Goal: Check status: Check status

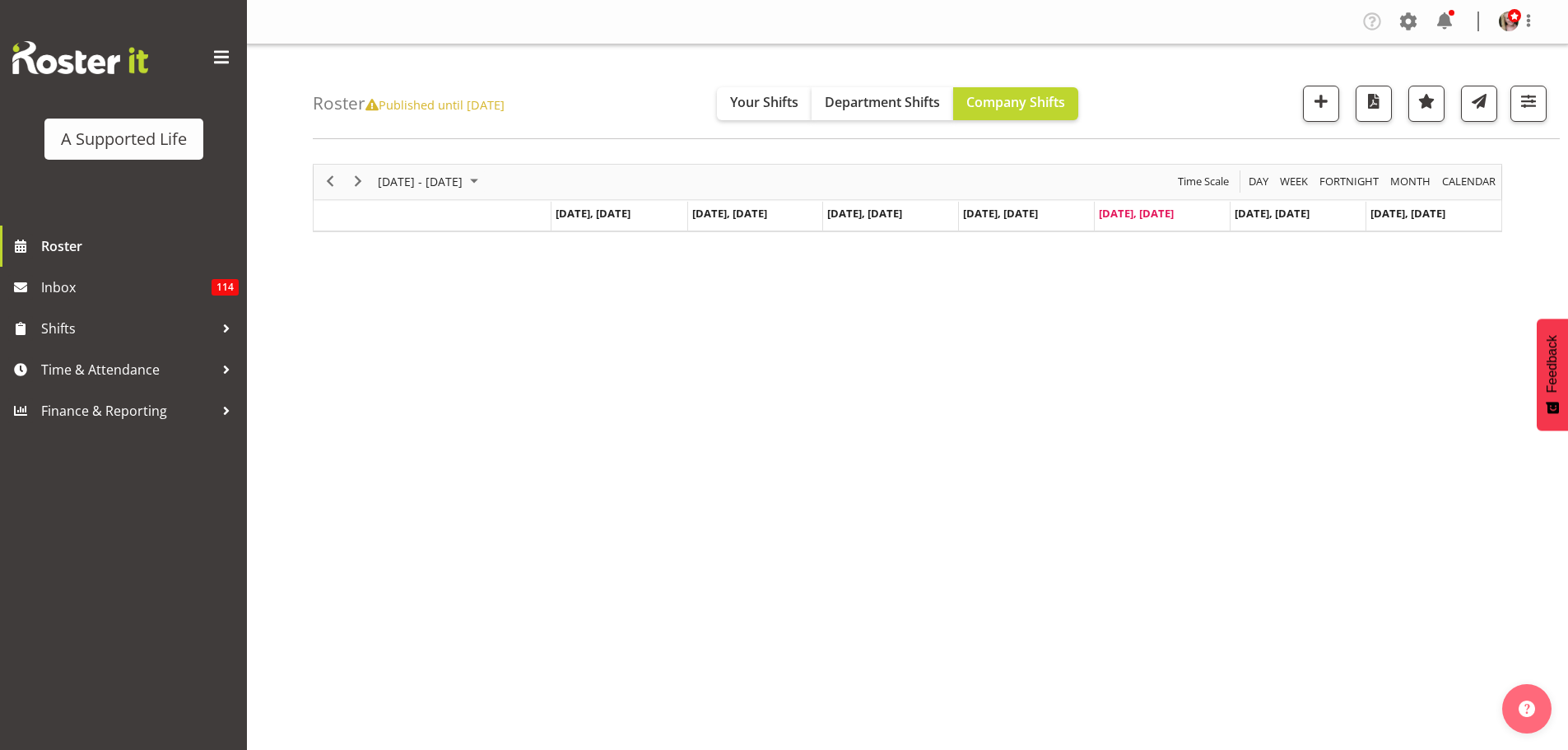
drag, startPoint x: 541, startPoint y: 108, endPoint x: 364, endPoint y: 112, distance: 177.0
click at [364, 112] on h4 "Roster Published until Aug 14, 2022" at bounding box center [409, 103] width 191 height 19
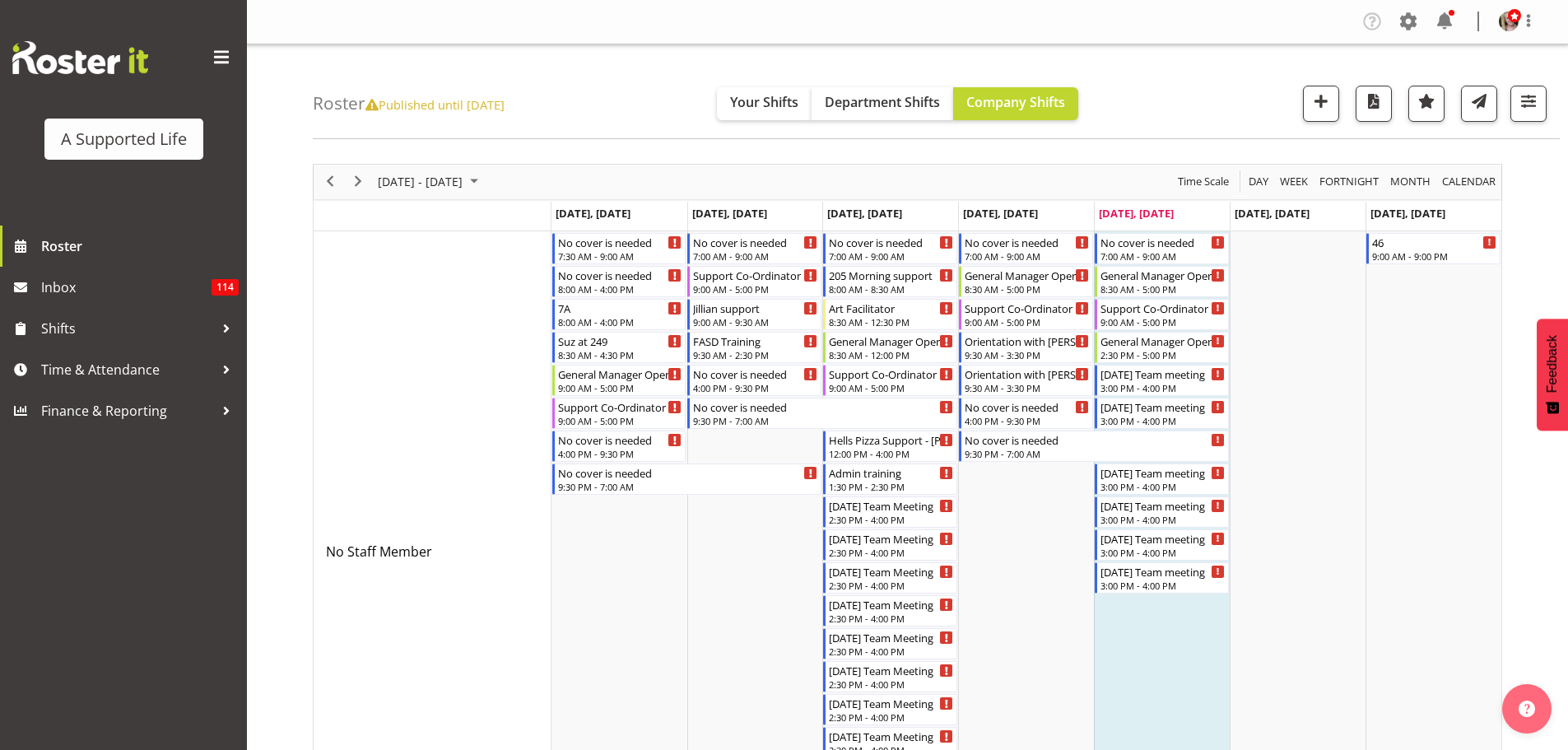
click at [614, 88] on div "Roster Published until [DATE] Your Shifts Department Shifts Company Shifts All …" at bounding box center [936, 92] width 1247 height 95
click at [604, 107] on div "Roster Published until [DATE] Your Shifts Department Shifts Company Shifts All …" at bounding box center [936, 92] width 1247 height 95
drag, startPoint x: 604, startPoint y: 107, endPoint x: 365, endPoint y: 109, distance: 239.0
click at [365, 109] on div "Roster Published until [DATE] Your Shifts Department Shifts Company Shifts All …" at bounding box center [936, 92] width 1247 height 95
click at [365, 109] on h4 "Roster Published until Aug 14, 2022" at bounding box center [409, 103] width 191 height 19
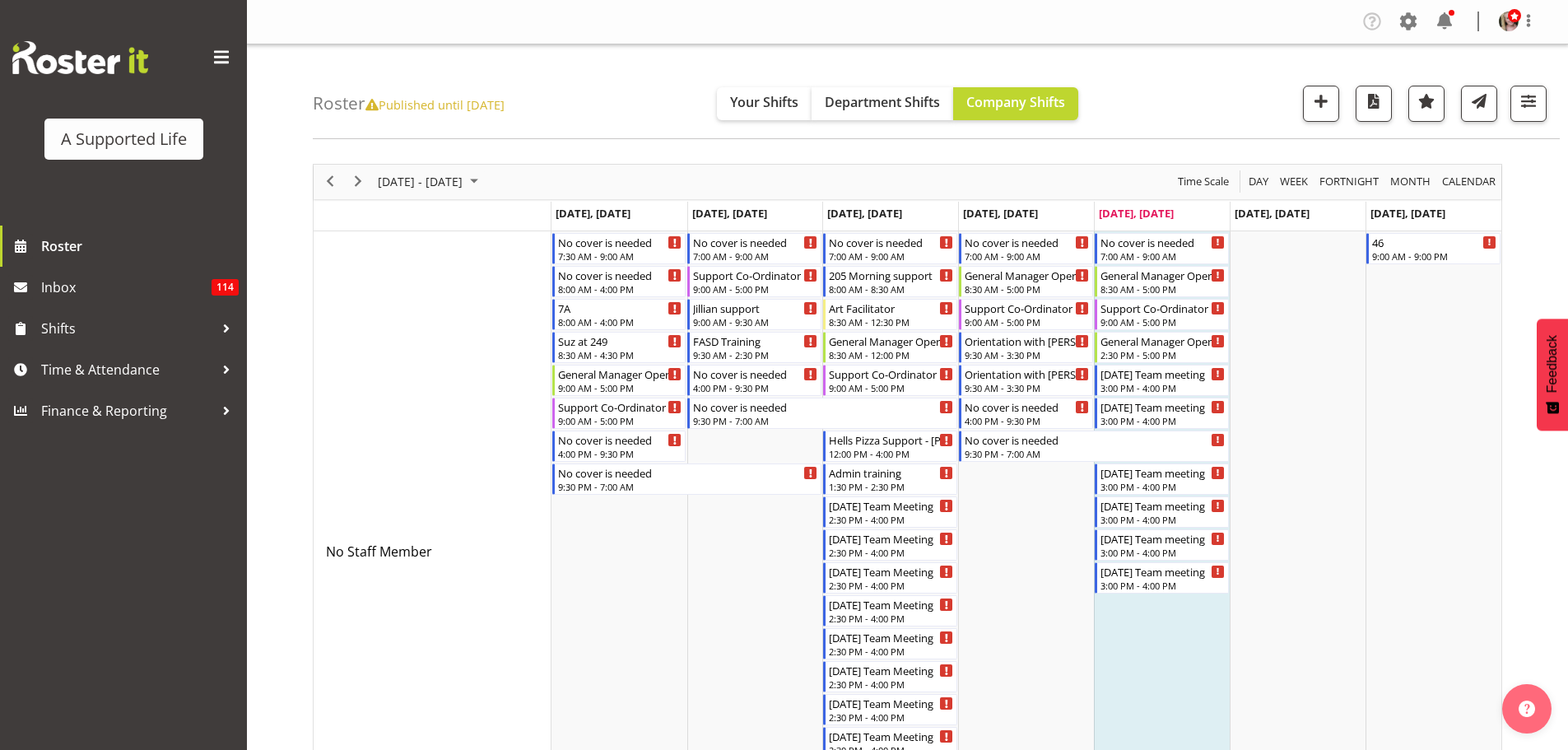
drag, startPoint x: 369, startPoint y: 106, endPoint x: 383, endPoint y: 106, distance: 14.0
click at [383, 106] on span "Published until [DATE]" at bounding box center [434, 104] width 139 height 16
drag, startPoint x: 613, startPoint y: 101, endPoint x: 372, endPoint y: 110, distance: 241.2
click at [372, 110] on div "Roster Published until [DATE] Your Shifts Department Shifts Company Shifts All …" at bounding box center [936, 92] width 1247 height 95
click at [694, 109] on div "Roster Published until [DATE] Your Shifts Department Shifts Company Shifts All …" at bounding box center [936, 92] width 1247 height 95
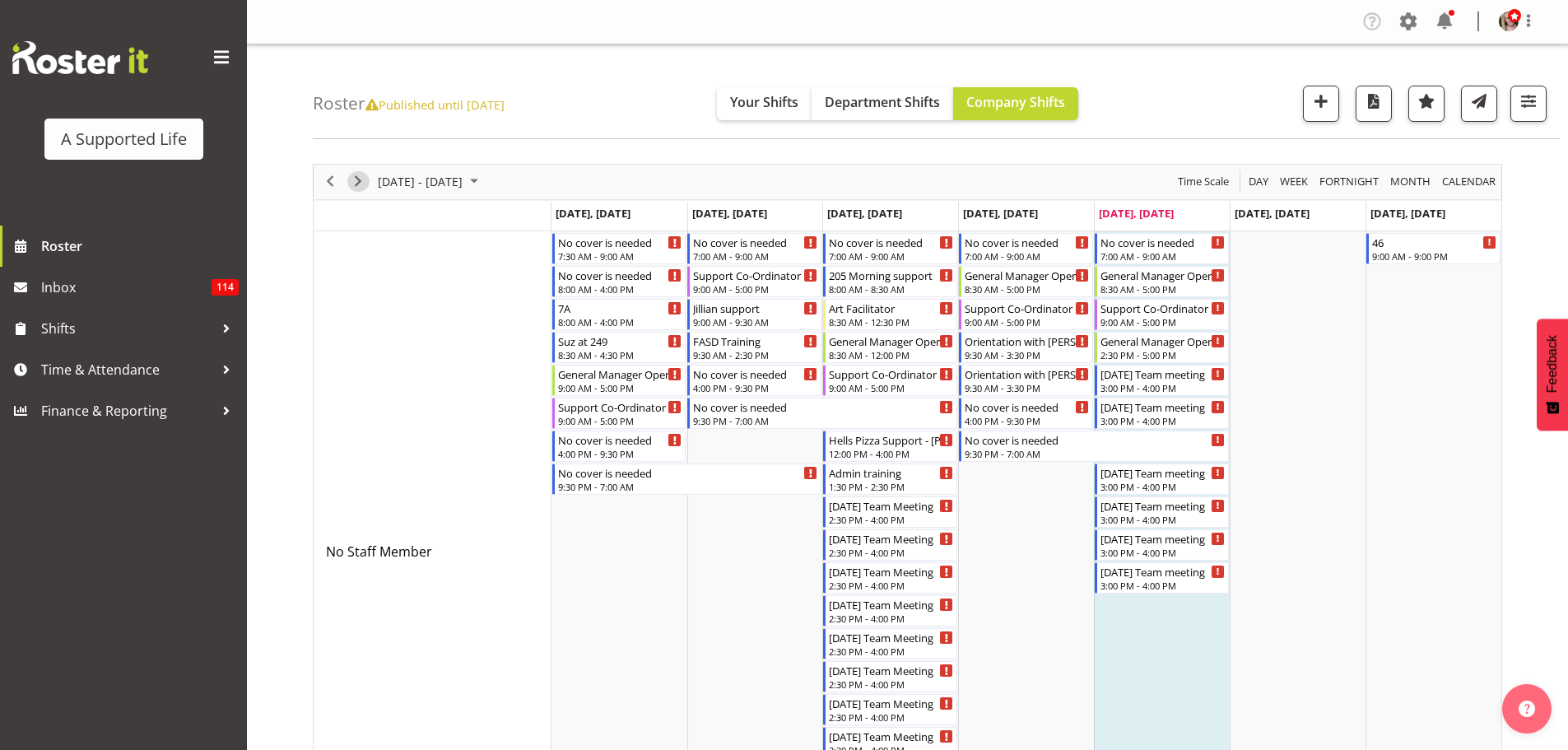
click at [368, 188] on div "next period" at bounding box center [358, 182] width 28 height 34
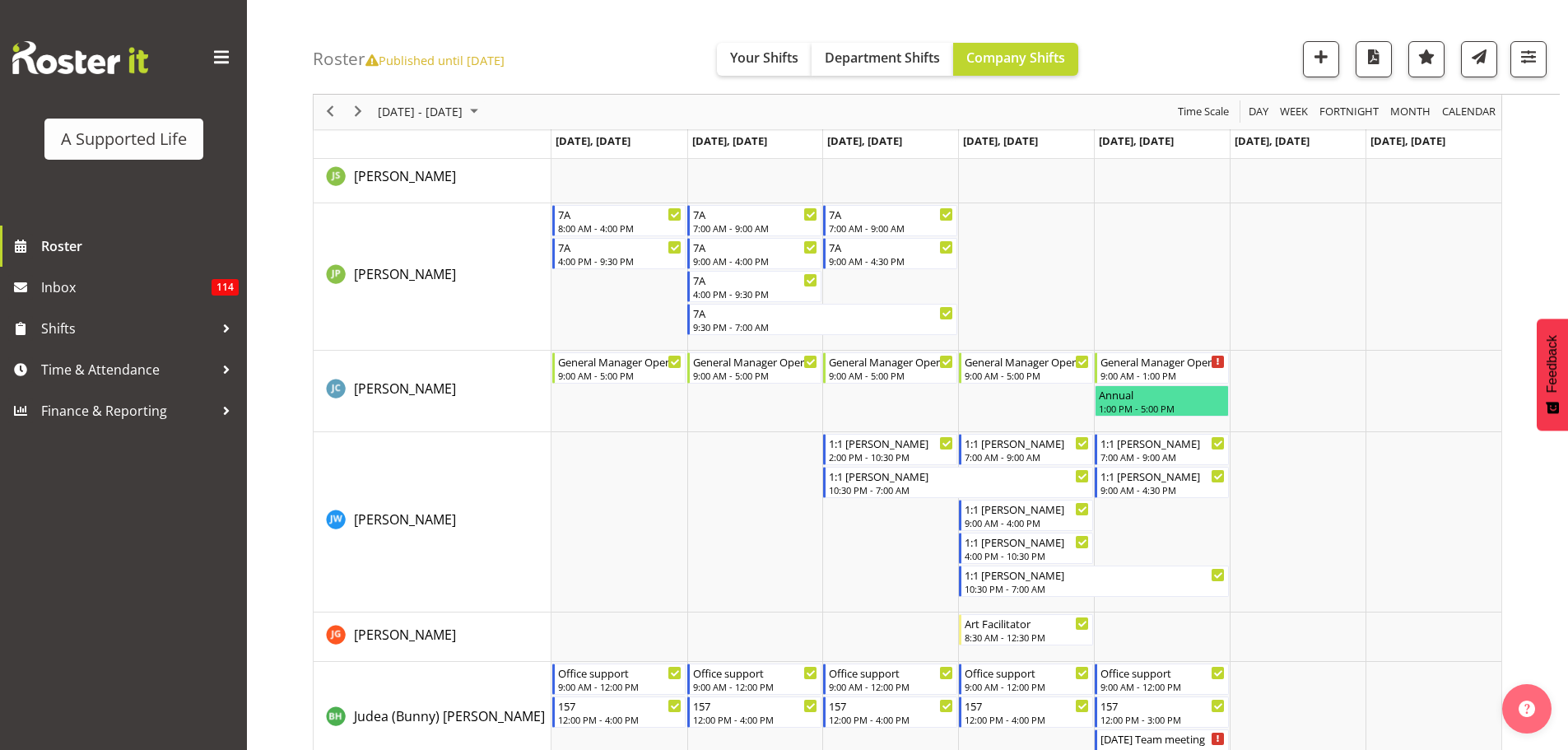
scroll to position [4609, 0]
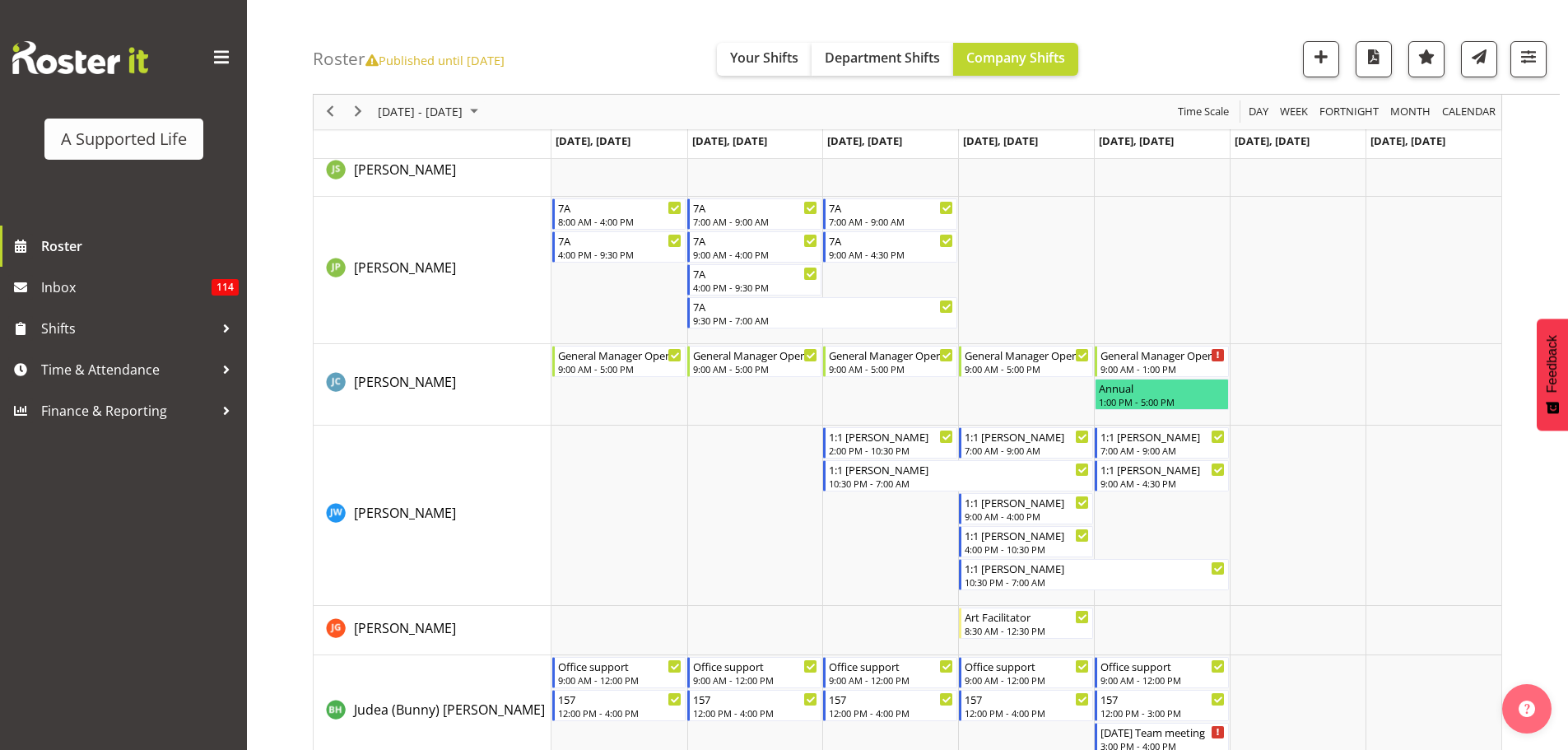
click at [1553, 513] on div "October 13 - 19, 2025 Today Day Week Fortnight Month calendar Month Agenda Time…" at bounding box center [940, 466] width 1255 height 9847
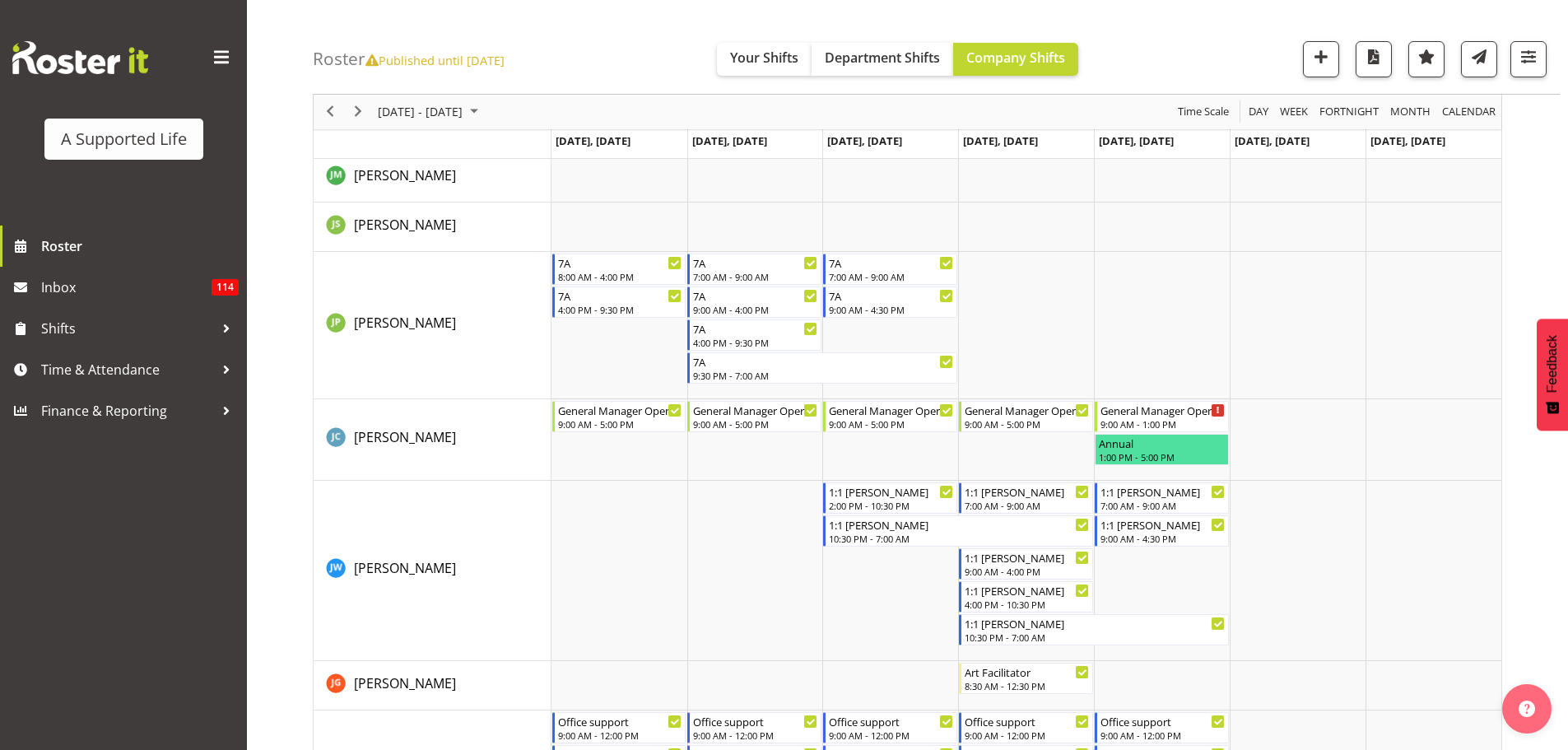
scroll to position [4527, 0]
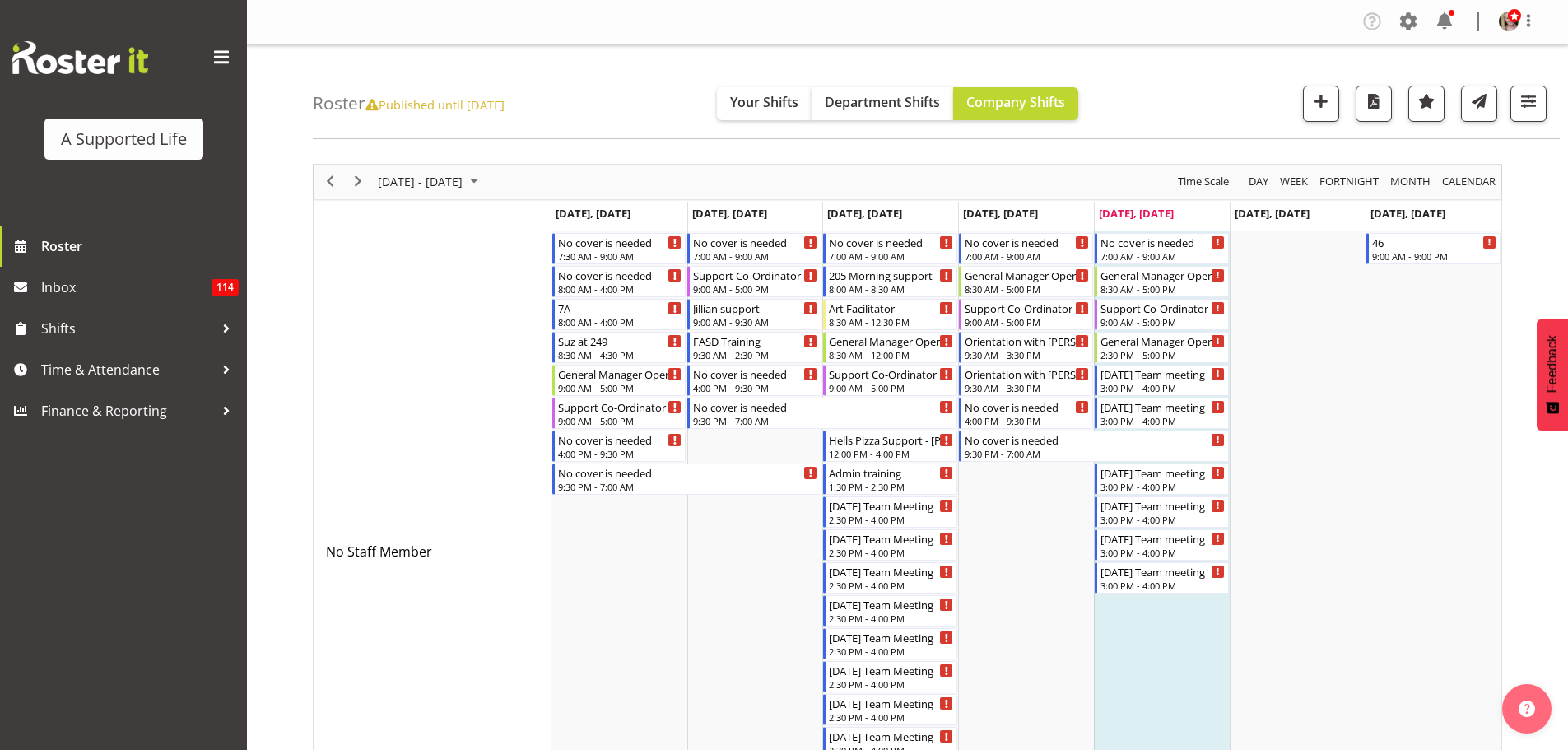
click at [558, 65] on div "Roster Published until [DATE] Your Shifts Department Shifts Company Shifts All …" at bounding box center [936, 92] width 1247 height 95
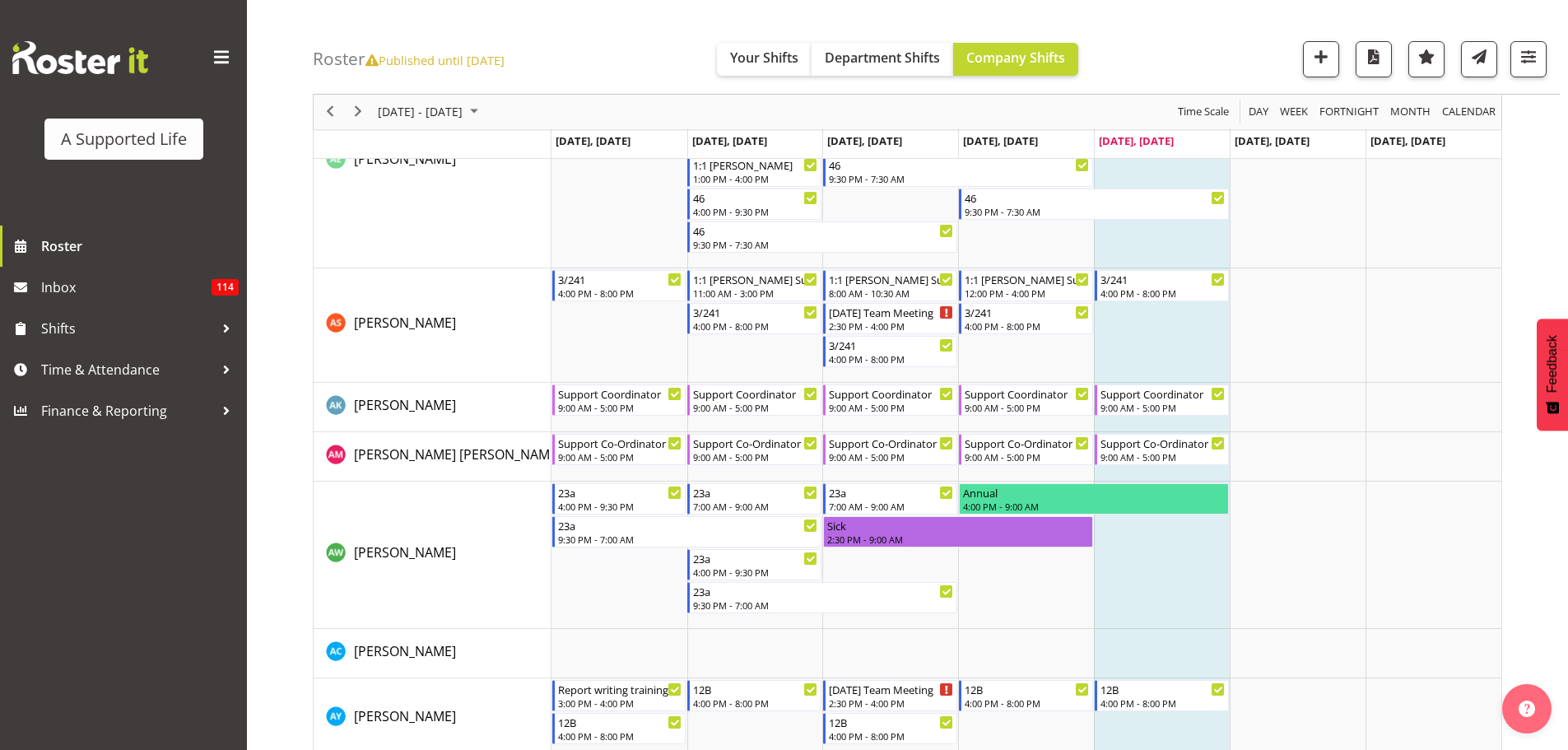
scroll to position [1217, 0]
